Goal: Task Accomplishment & Management: Use online tool/utility

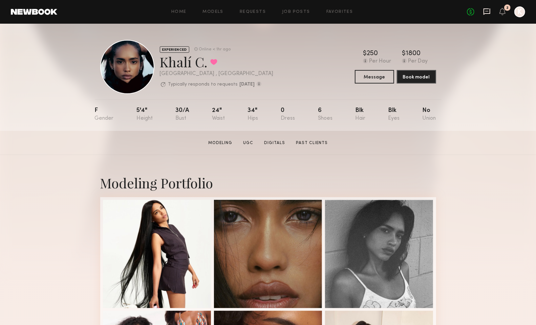
click at [486, 11] on icon at bounding box center [486, 11] width 7 height 7
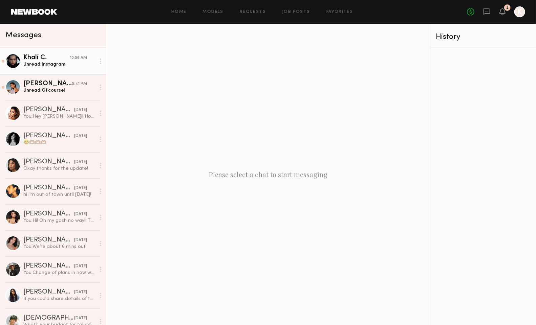
click at [50, 68] on link "Khalí C. 10:56 AM Unread: Instagram" at bounding box center [53, 61] width 106 height 26
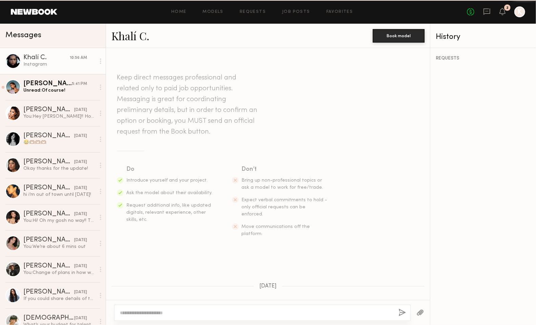
scroll to position [532, 0]
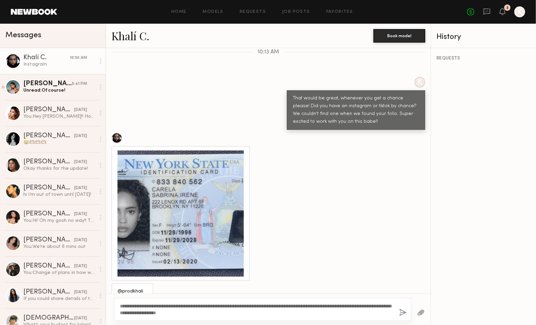
click at [120, 306] on textarea "**********" at bounding box center [257, 310] width 274 height 14
click at [35, 58] on div "Khalí C." at bounding box center [46, 57] width 46 height 7
click at [125, 38] on link "Khalí C." at bounding box center [130, 35] width 38 height 15
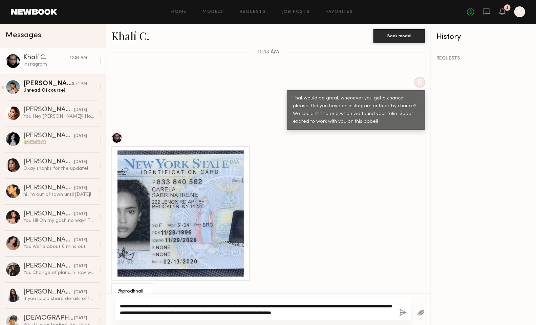
drag, startPoint x: 370, startPoint y: 315, endPoint x: 313, endPoint y: 312, distance: 57.3
click at [313, 312] on textarea "**********" at bounding box center [257, 310] width 274 height 14
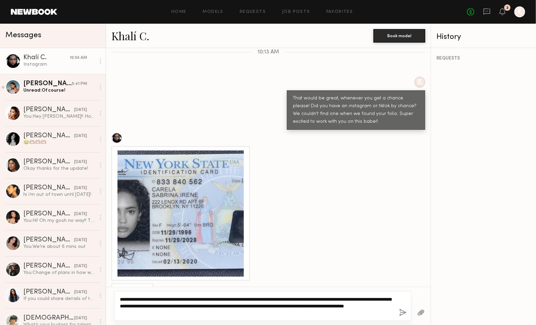
type textarea "**********"
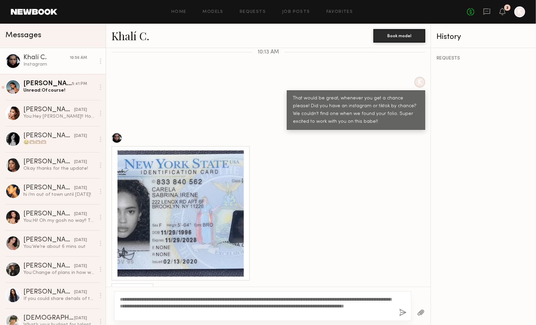
click at [402, 314] on button "button" at bounding box center [402, 313] width 7 height 8
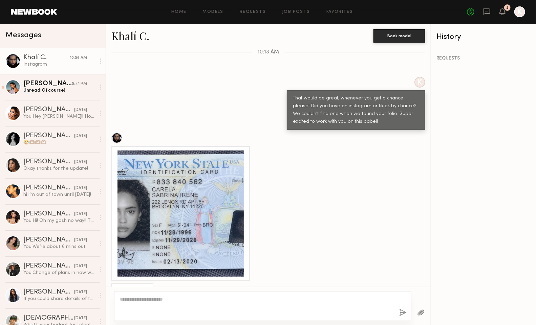
scroll to position [634, 0]
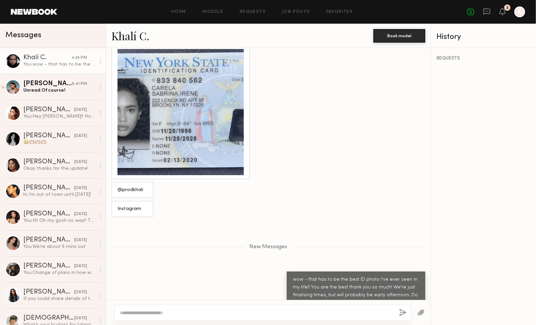
click at [157, 84] on div at bounding box center [180, 112] width 126 height 126
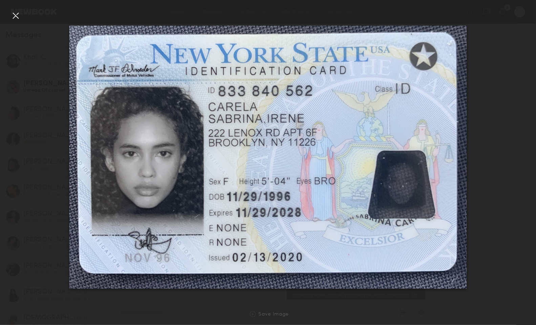
click at [16, 16] on div at bounding box center [15, 15] width 11 height 11
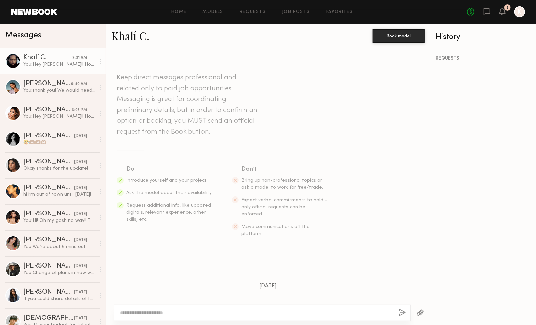
scroll to position [582, 0]
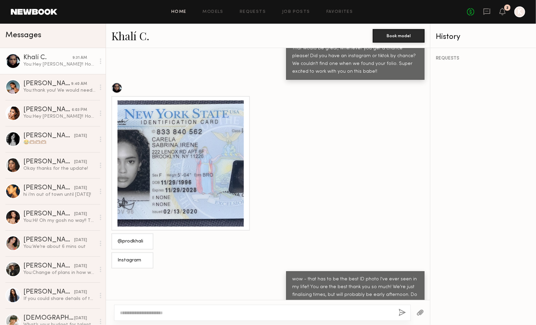
click at [180, 11] on link "Home" at bounding box center [178, 12] width 15 height 4
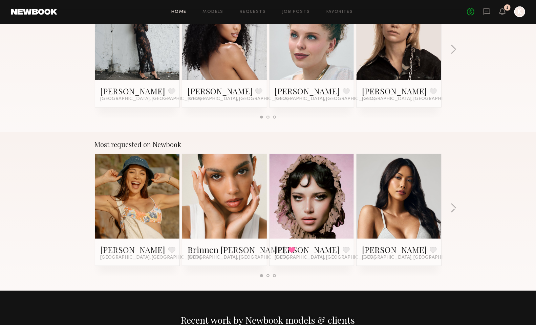
scroll to position [478, 0]
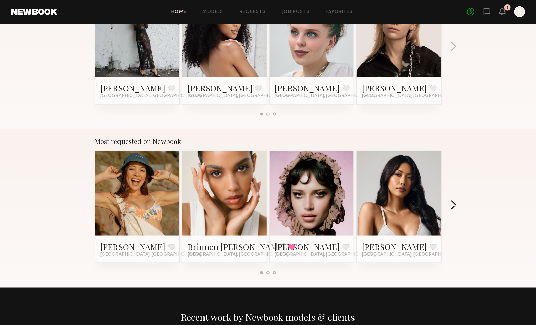
click at [454, 207] on button "button" at bounding box center [453, 205] width 6 height 11
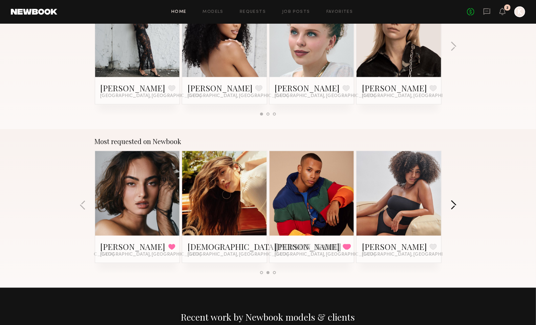
click at [455, 207] on button "button" at bounding box center [453, 205] width 6 height 11
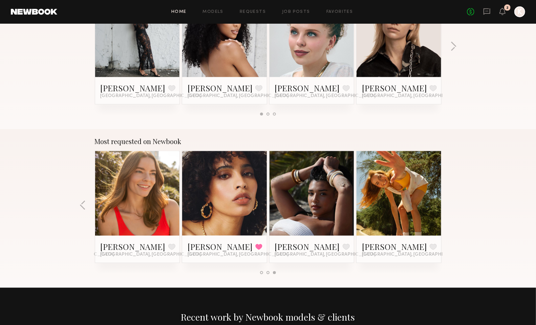
click at [455, 207] on div "Most requested on Newbook [PERSON_NAME] Favorite [GEOGRAPHIC_DATA], [GEOGRAPHIC…" at bounding box center [268, 208] width 536 height 159
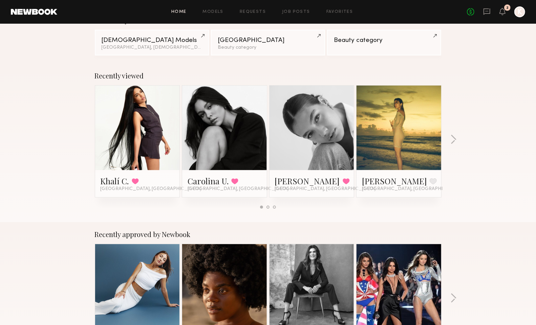
scroll to position [0, 0]
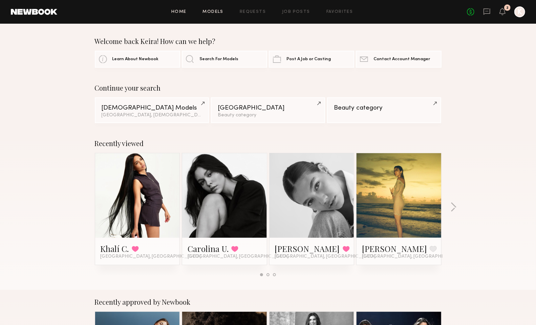
click at [217, 11] on link "Models" at bounding box center [213, 12] width 21 height 4
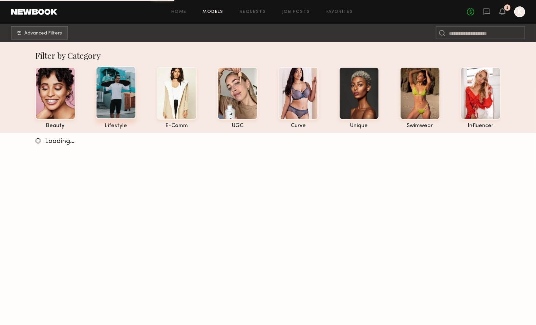
click at [119, 95] on div at bounding box center [116, 92] width 40 height 53
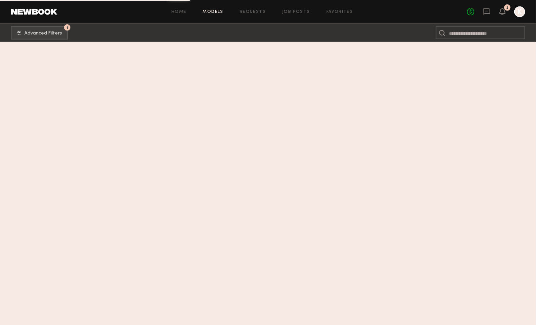
scroll to position [7941, 0]
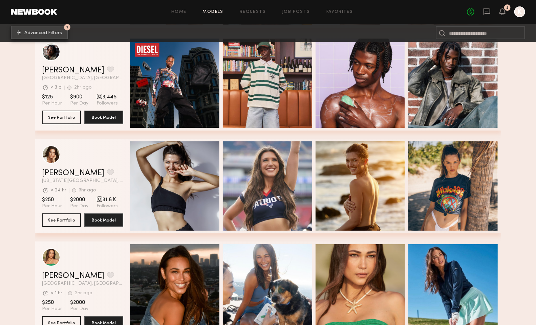
click at [51, 37] on button "1 Advanced Filters" at bounding box center [39, 33] width 57 height 14
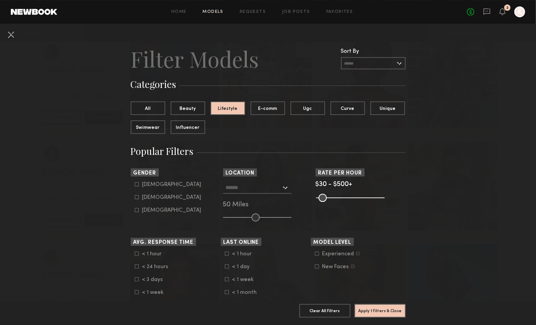
click at [150, 186] on div "[DEMOGRAPHIC_DATA]" at bounding box center [171, 185] width 59 height 4
click at [160, 207] on common-framework-checkbox "[DEMOGRAPHIC_DATA]" at bounding box center [178, 210] width 86 height 6
click at [160, 210] on div "[DEMOGRAPHIC_DATA]" at bounding box center [171, 210] width 59 height 4
type input "*"
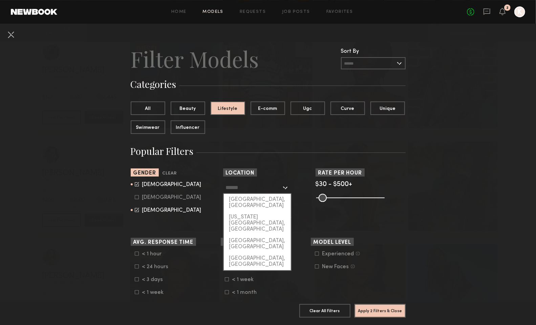
click at [256, 182] on input "text" at bounding box center [254, 188] width 56 height 12
click at [257, 198] on div "[GEOGRAPHIC_DATA], [GEOGRAPHIC_DATA]" at bounding box center [257, 203] width 67 height 18
type input "**********"
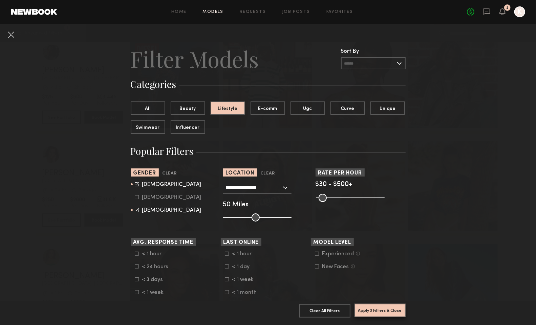
click at [371, 310] on button "Apply 3 Filters & Close" at bounding box center [379, 311] width 51 height 14
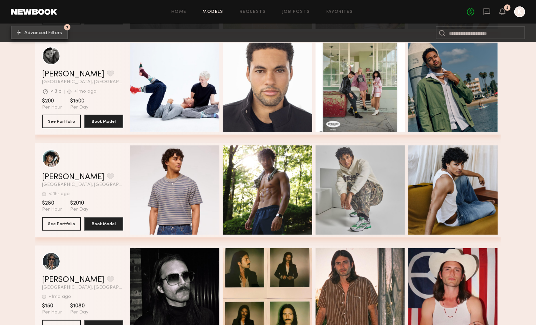
scroll to position [11333, 0]
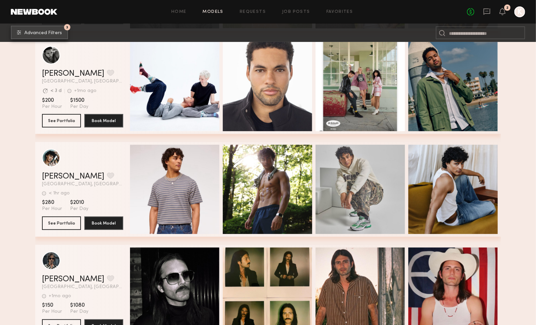
click at [61, 33] on button "3 Advanced Filters" at bounding box center [39, 33] width 57 height 14
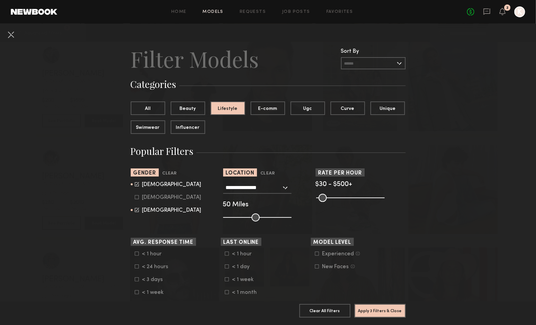
click at [157, 208] on common-framework-checkbox "[DEMOGRAPHIC_DATA]" at bounding box center [178, 210] width 86 height 6
click at [135, 211] on icon at bounding box center [137, 210] width 4 height 4
type input "*"
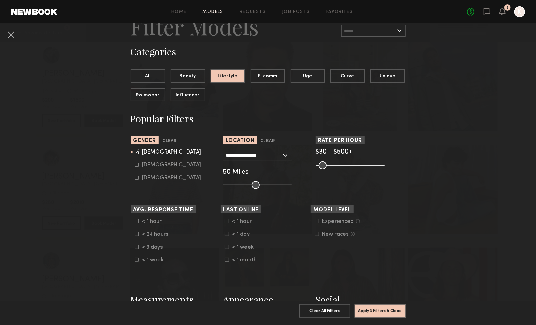
scroll to position [26, 0]
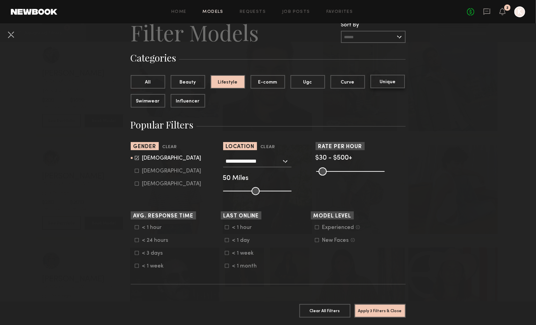
click at [380, 79] on button "Unique" at bounding box center [387, 82] width 35 height 14
click at [396, 311] on button "Apply 3 Filters & Close" at bounding box center [379, 311] width 51 height 14
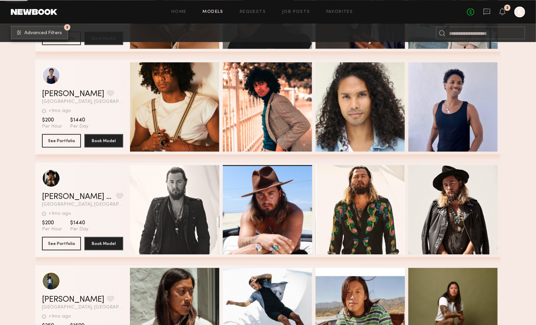
scroll to position [6023, 0]
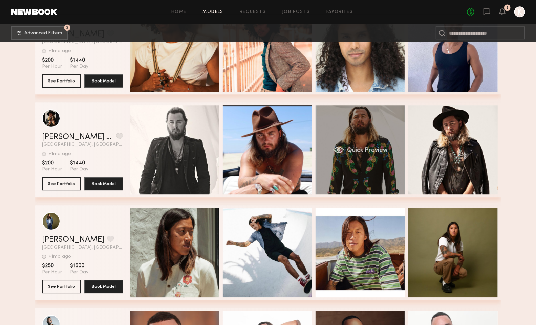
click at [371, 181] on div "Quick Preview" at bounding box center [359, 149] width 89 height 89
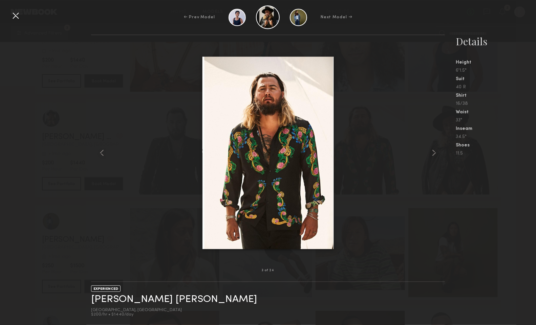
click at [14, 21] on div "← Prev Model Next Model →" at bounding box center [268, 17] width 536 height 24
click at [15, 17] on div at bounding box center [15, 15] width 11 height 11
